Goal: Transaction & Acquisition: Purchase product/service

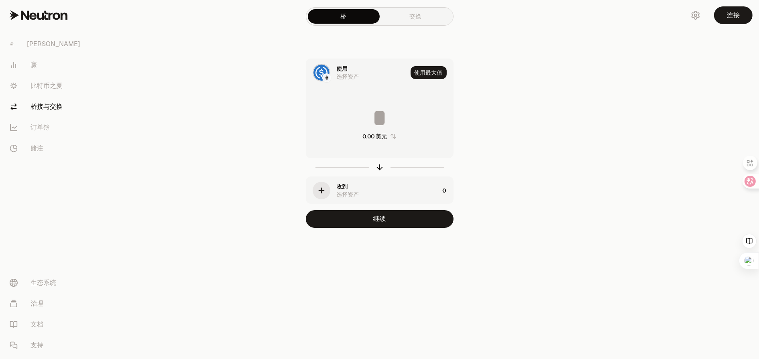
click at [414, 20] on link "交换" at bounding box center [416, 16] width 72 height 14
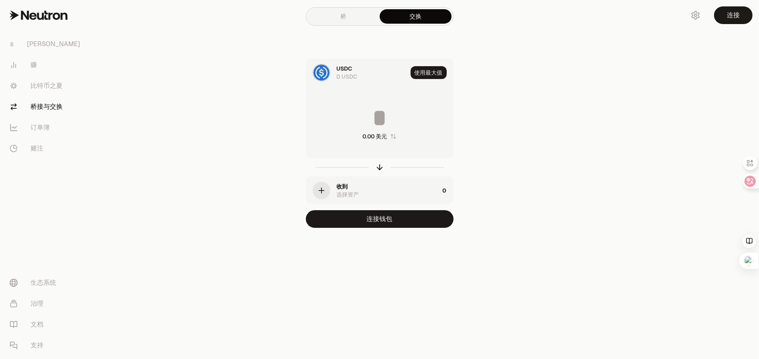
click at [371, 19] on link "桥" at bounding box center [344, 16] width 72 height 14
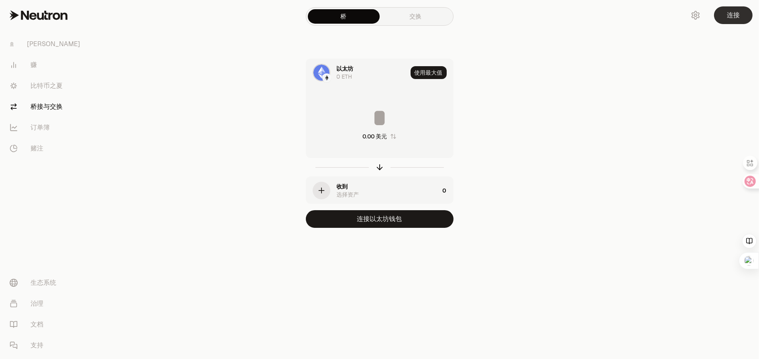
click at [727, 16] on font "连接" at bounding box center [733, 15] width 13 height 8
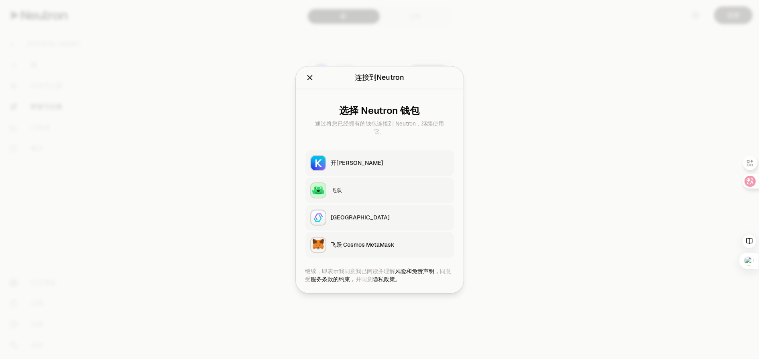
click at [311, 77] on icon "关闭" at bounding box center [309, 77] width 9 height 9
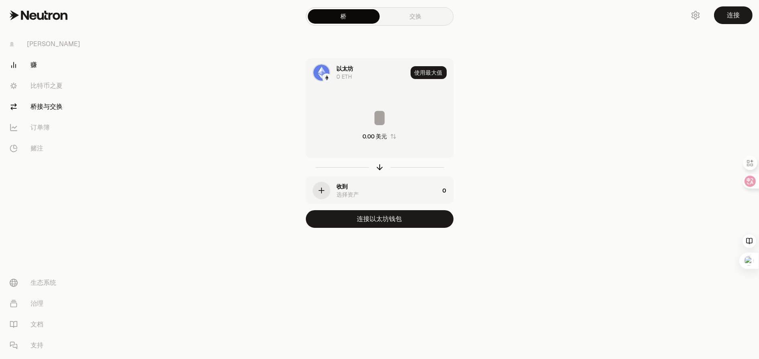
click at [46, 70] on link "赚" at bounding box center [44, 65] width 83 height 21
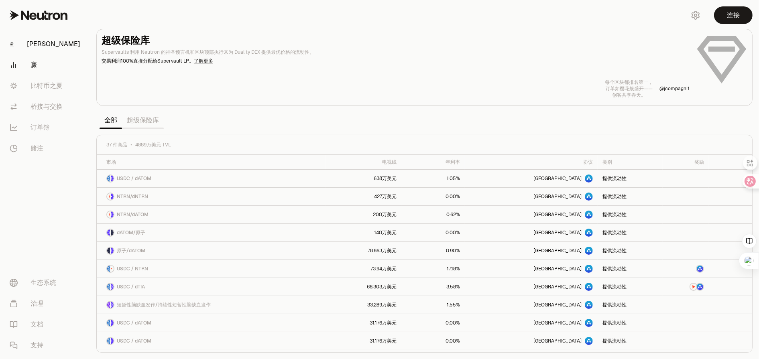
click at [34, 46] on font "[PERSON_NAME]" at bounding box center [53, 44] width 53 height 8
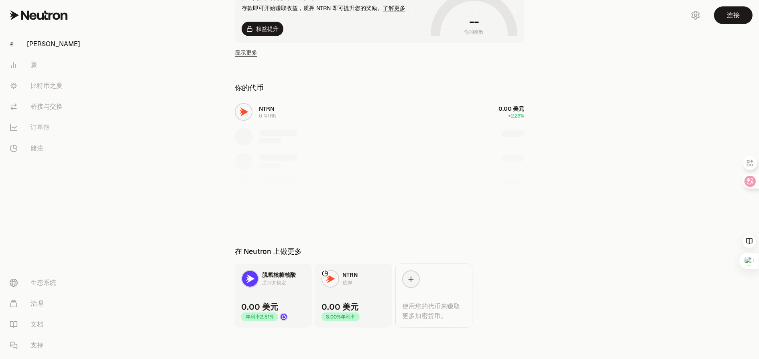
scroll to position [12, 0]
